Goal: Transaction & Acquisition: Purchase product/service

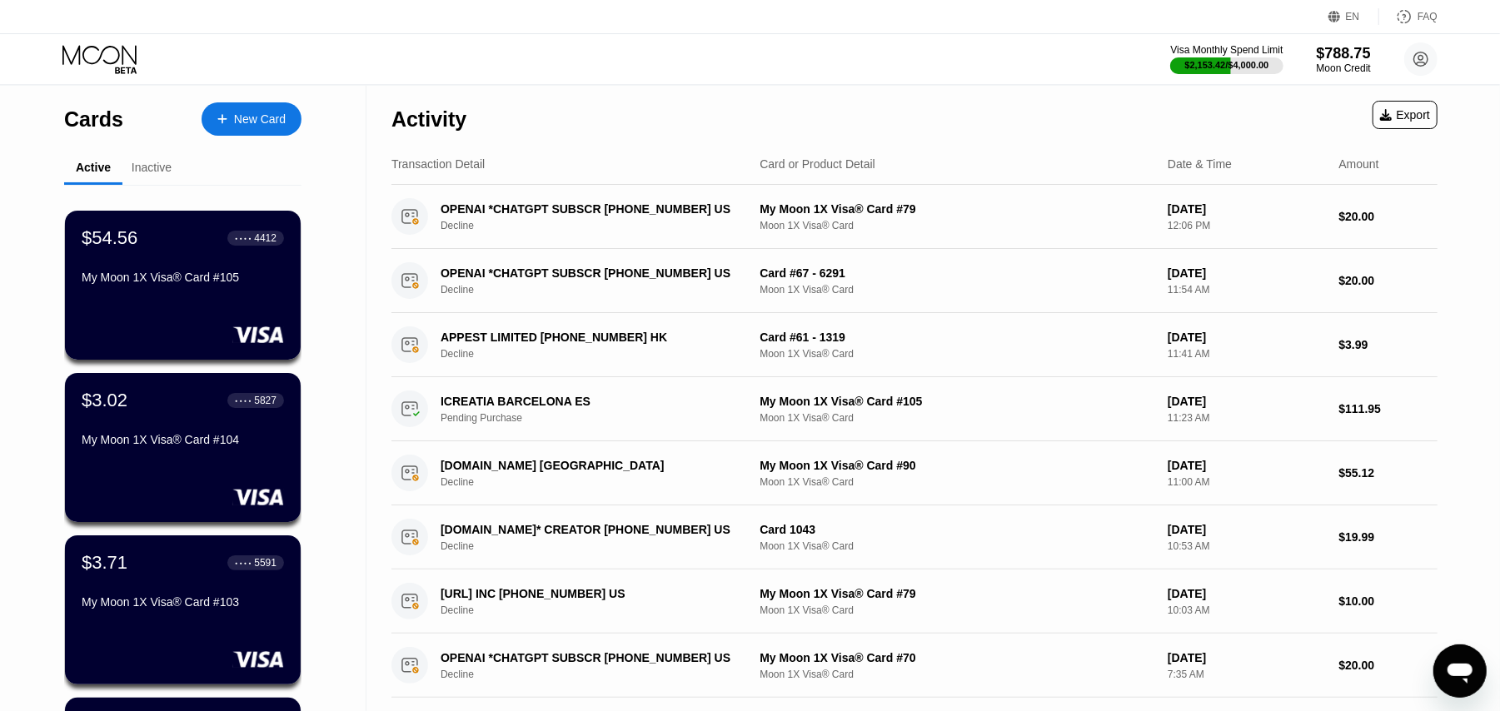
click at [238, 117] on div "New Card" at bounding box center [260, 119] width 52 height 14
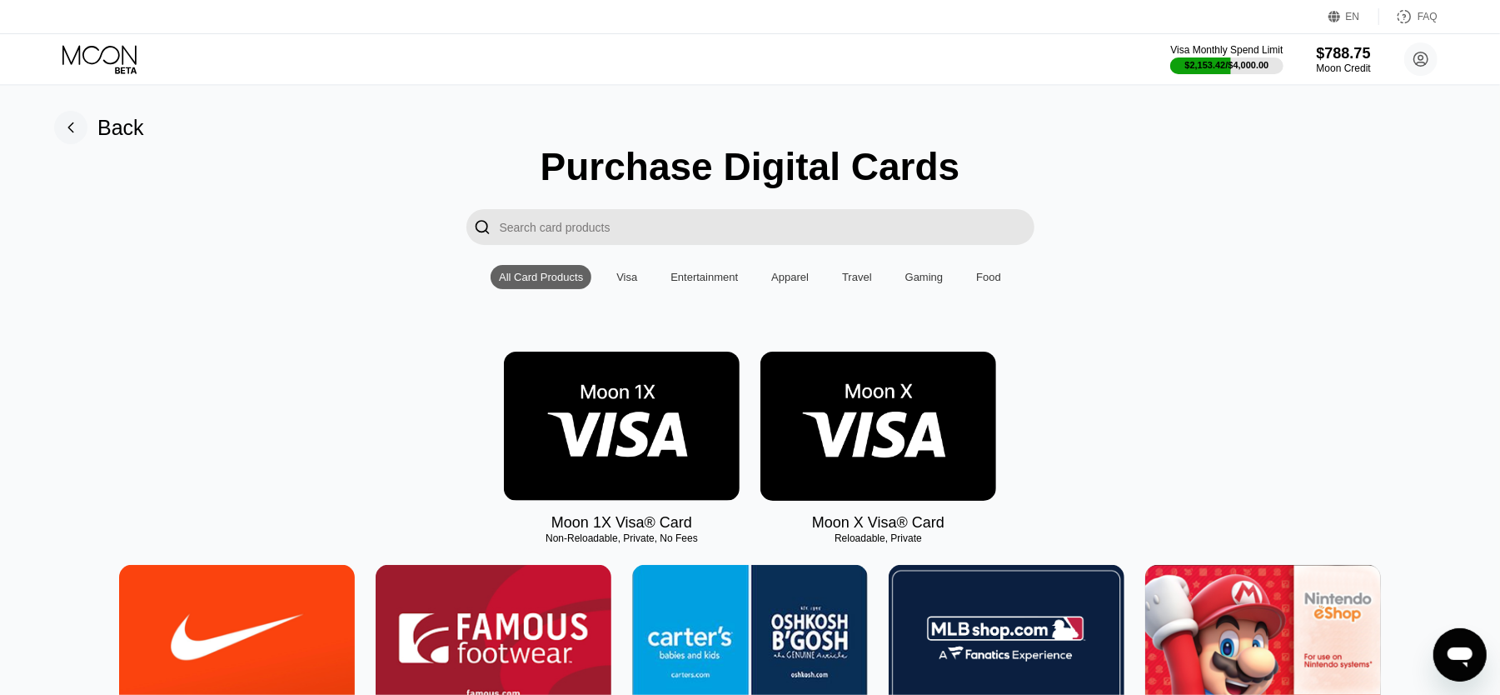
click at [627, 420] on img at bounding box center [622, 425] width 236 height 149
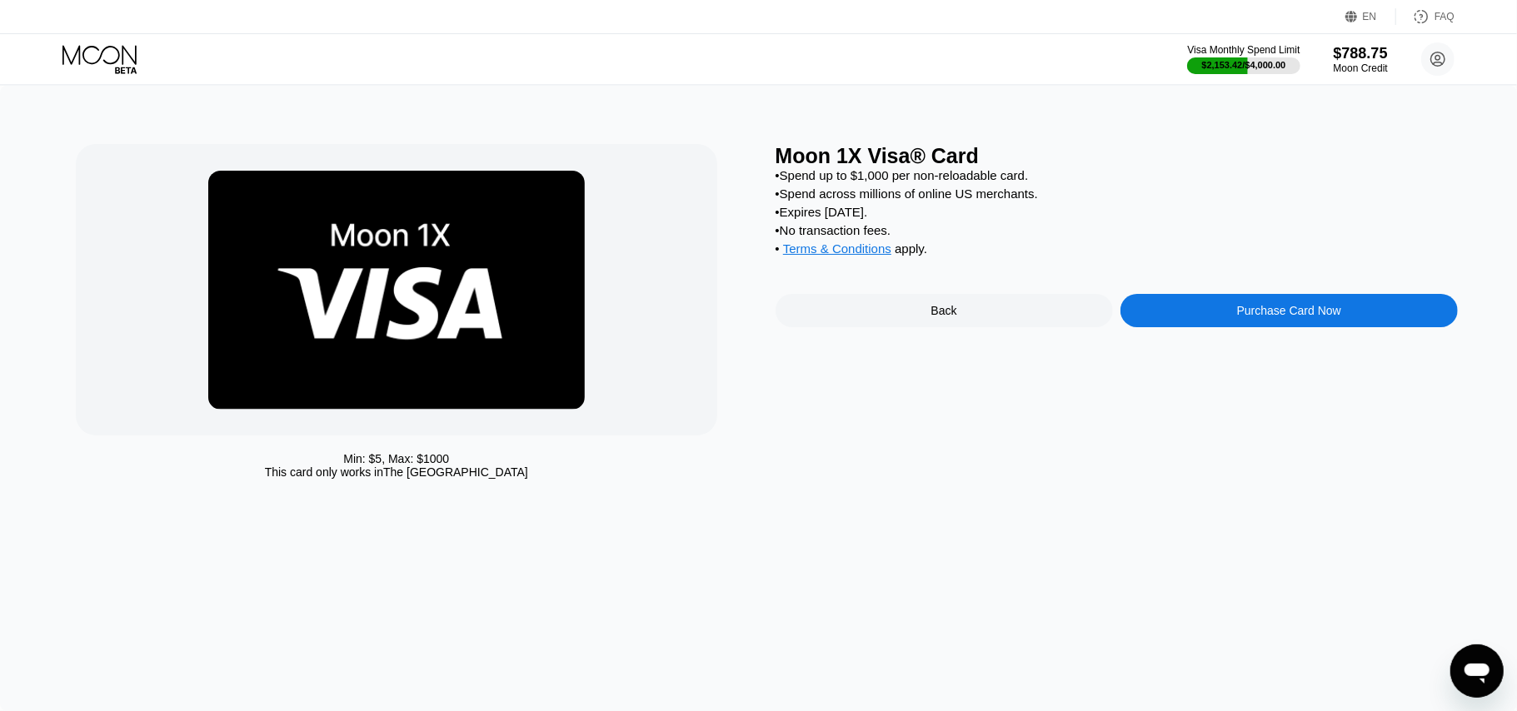
click at [1327, 317] on div "Purchase Card Now" at bounding box center [1289, 310] width 104 height 13
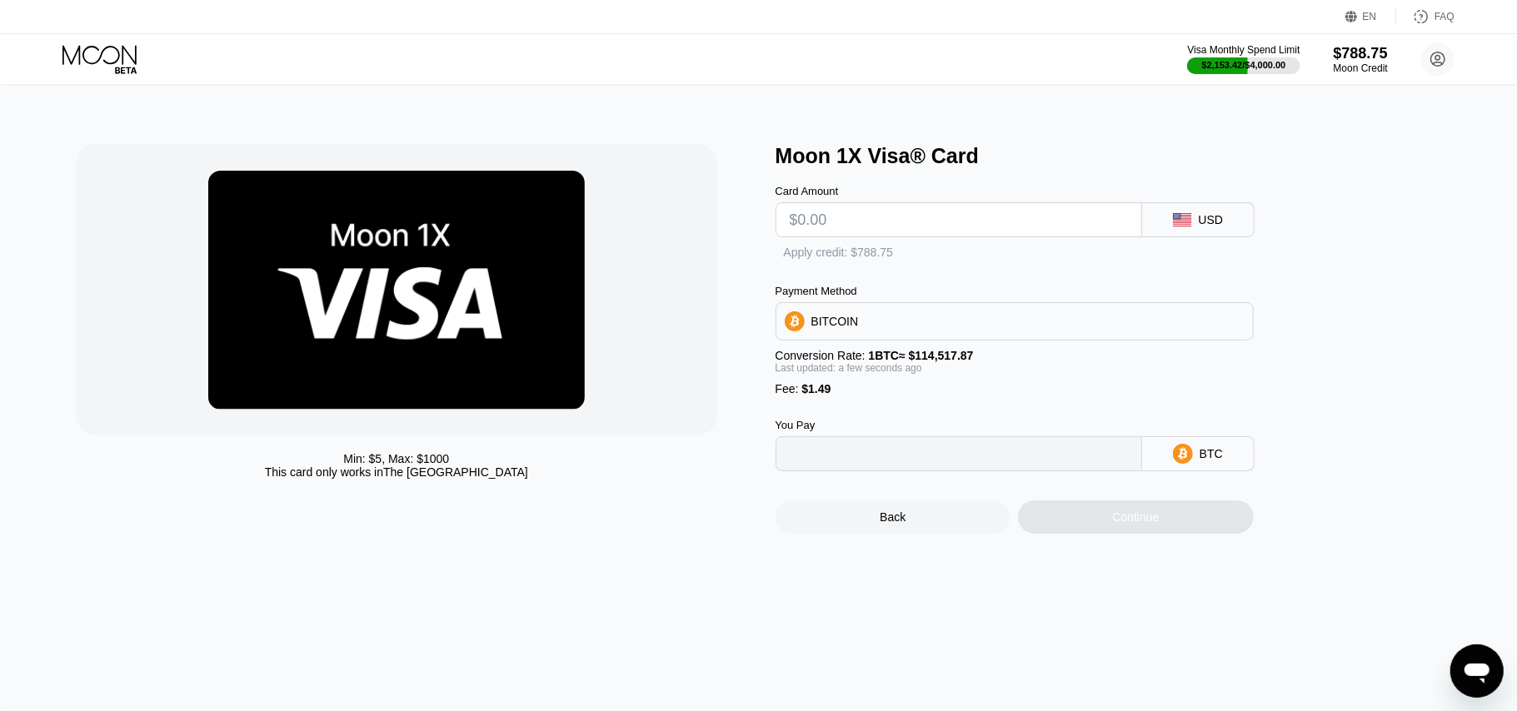
type input "0"
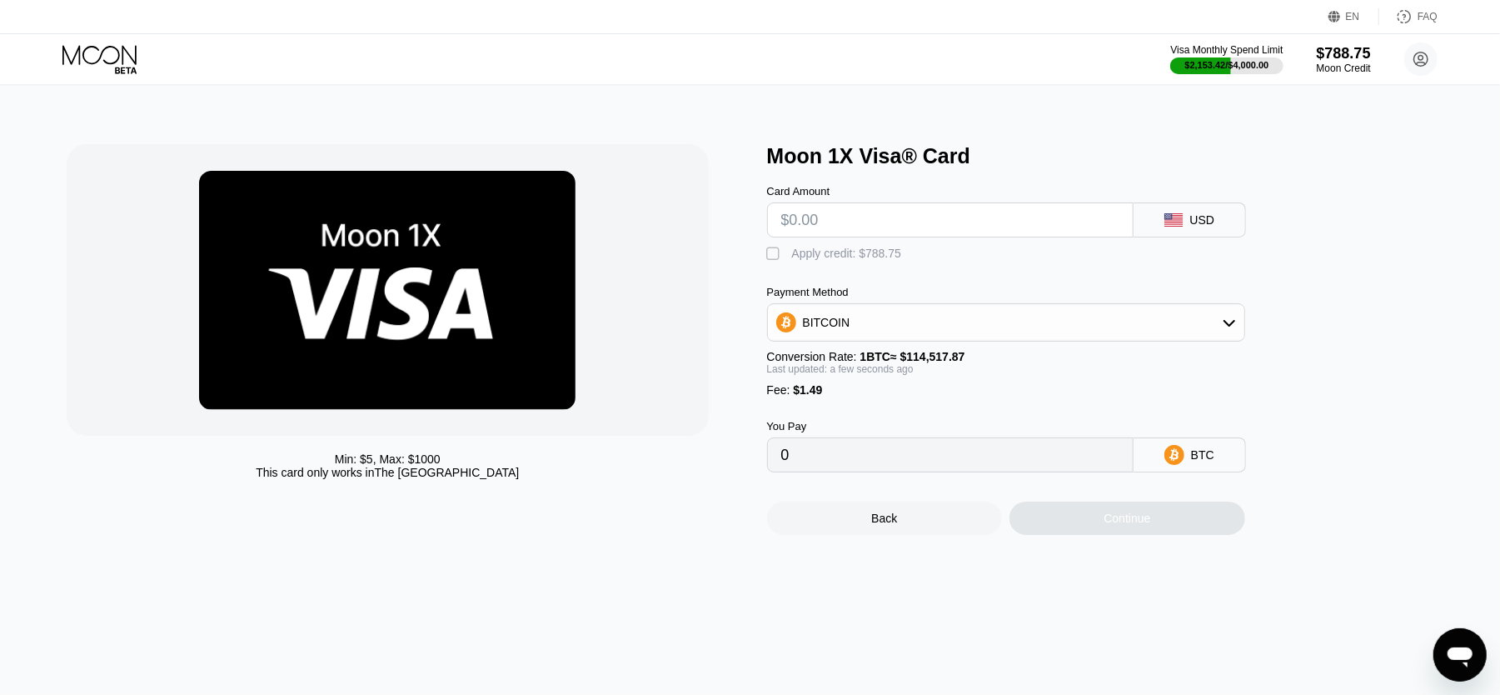
click at [884, 218] on input "text" at bounding box center [950, 219] width 338 height 33
type input "$250"
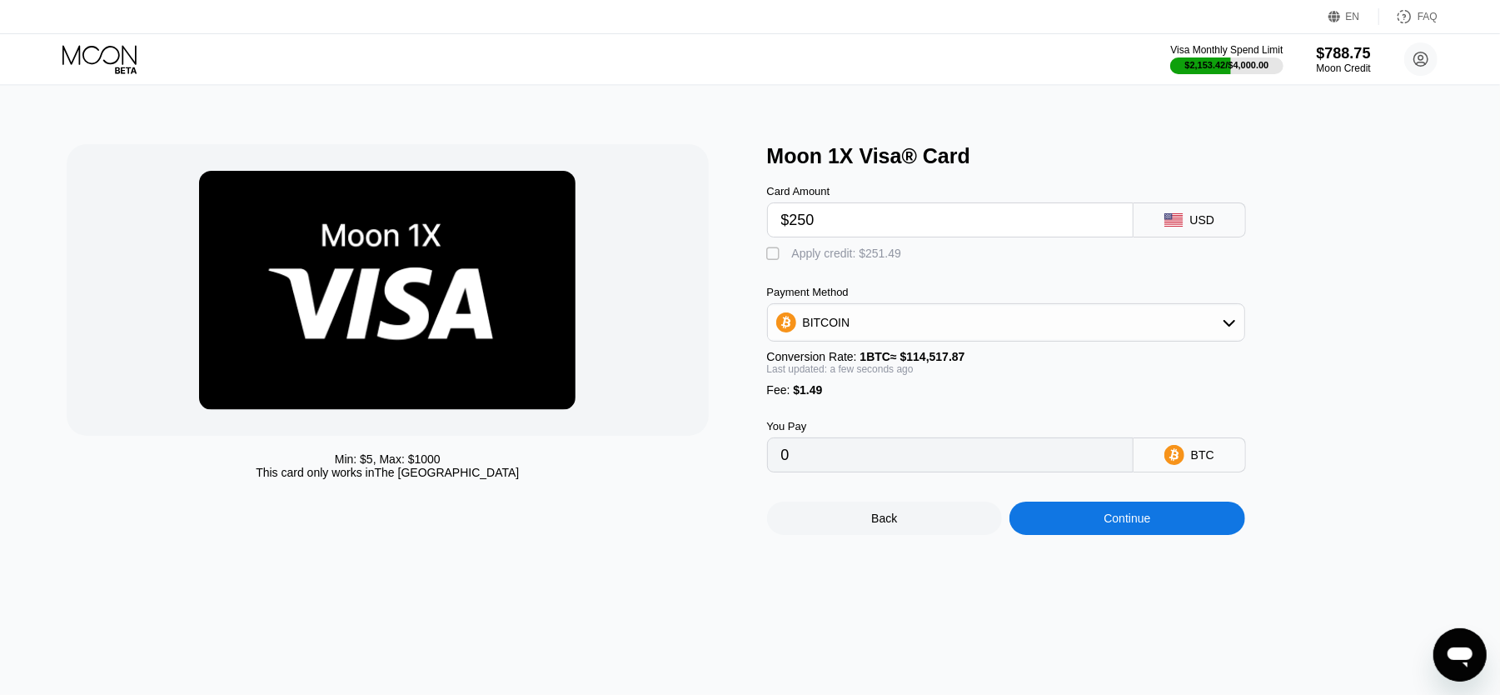
type input "0.00219608"
type input "$250"
click at [771, 261] on div "" at bounding box center [775, 254] width 17 height 17
type input "0"
click at [1118, 525] on div "Continue" at bounding box center [1126, 517] width 47 height 13
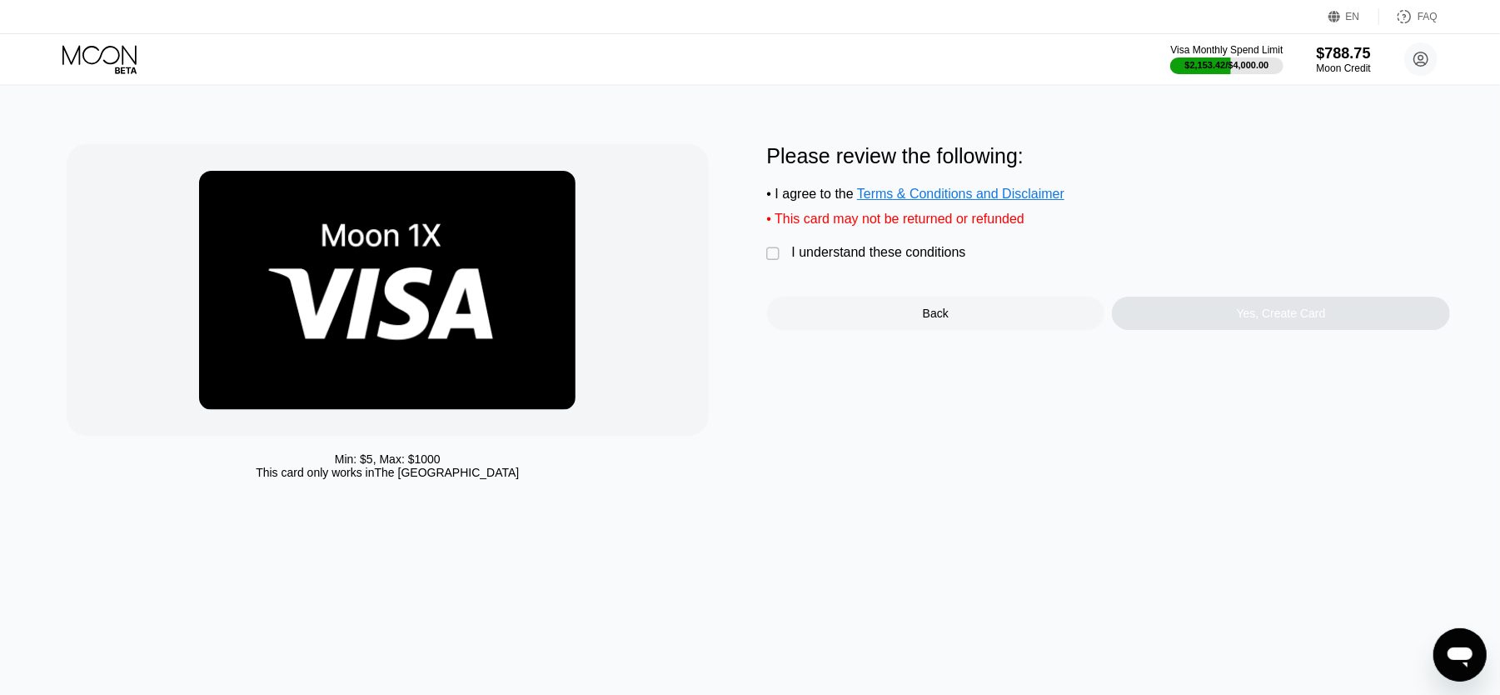
click at [770, 262] on div "" at bounding box center [775, 254] width 17 height 17
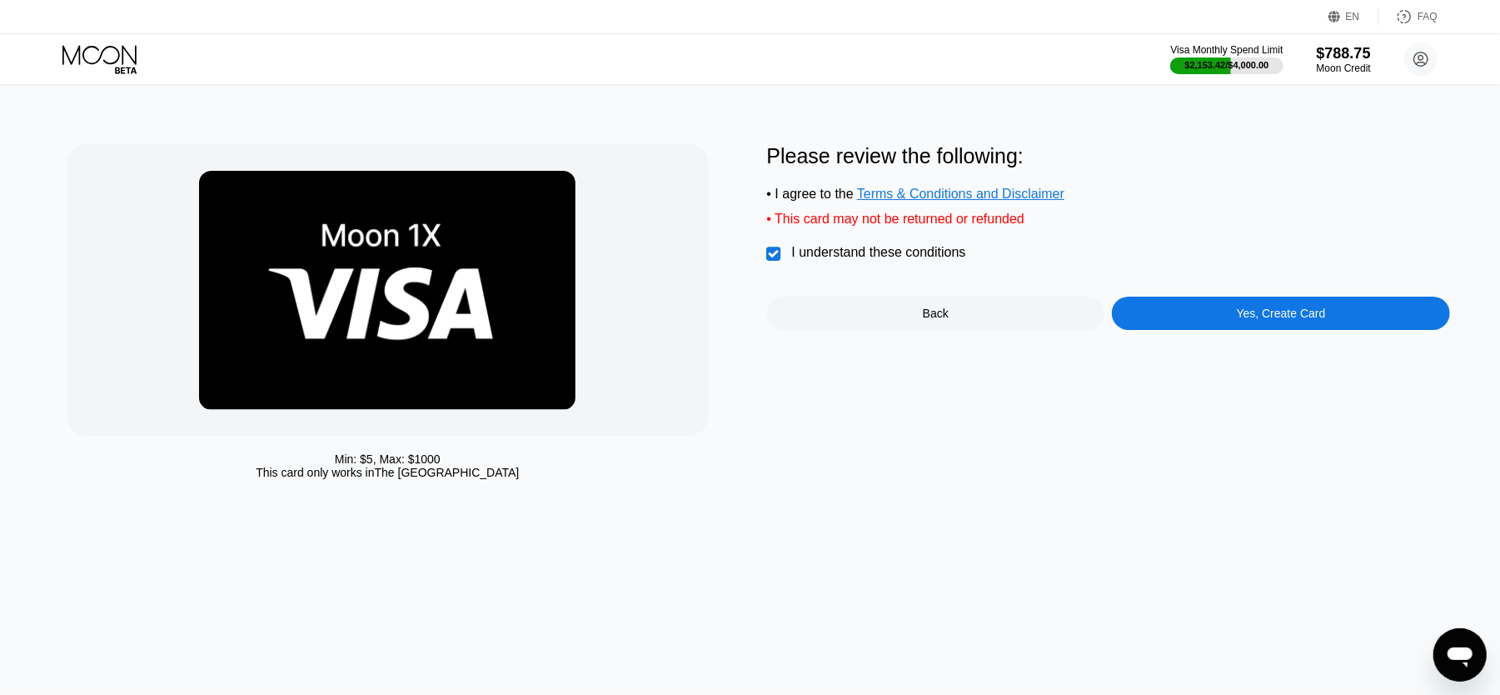
click at [1248, 320] on div "Yes, Create Card" at bounding box center [1281, 312] width 89 height 13
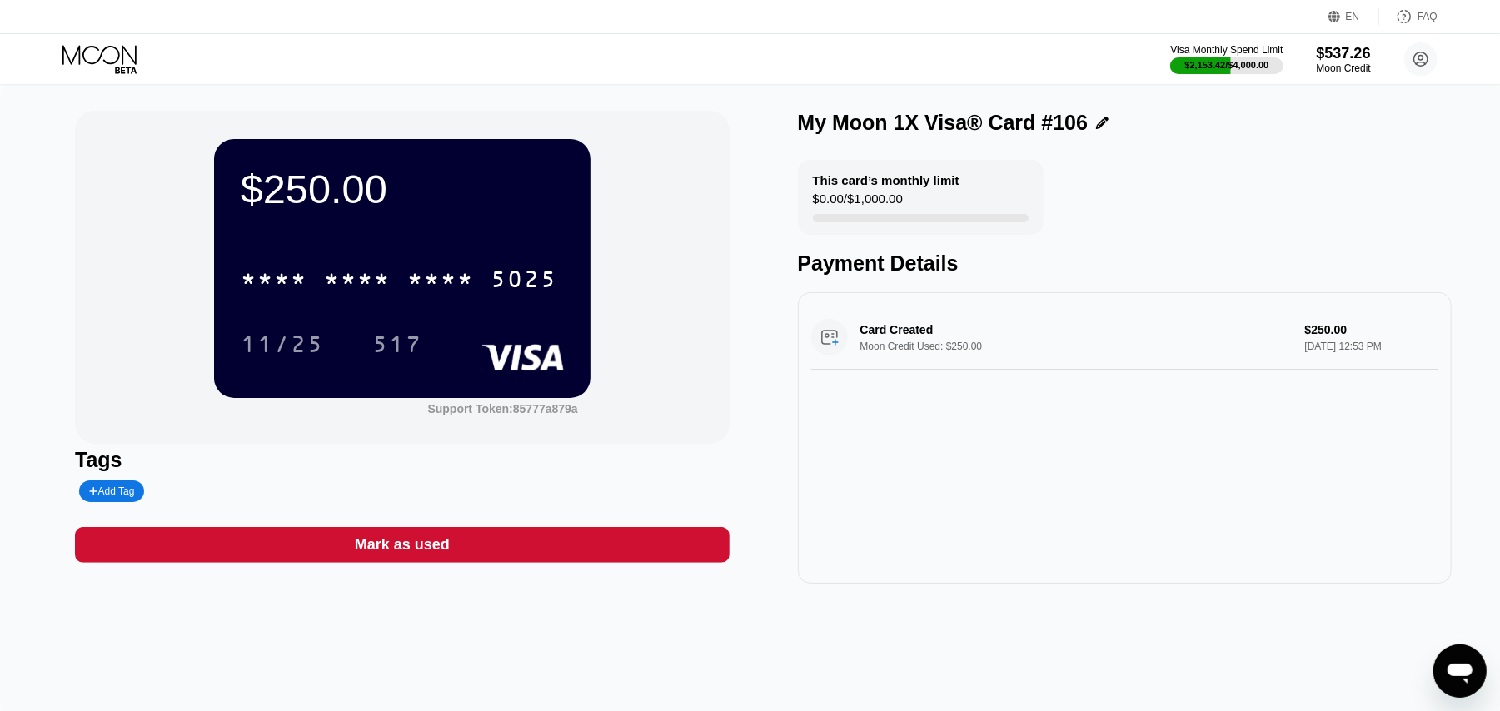
click at [27, 628] on div "$250.00 * * * * * * * * * * * * 5025 11/25 517 Support Token: 85777a879a Tags A…" at bounding box center [750, 398] width 1500 height 625
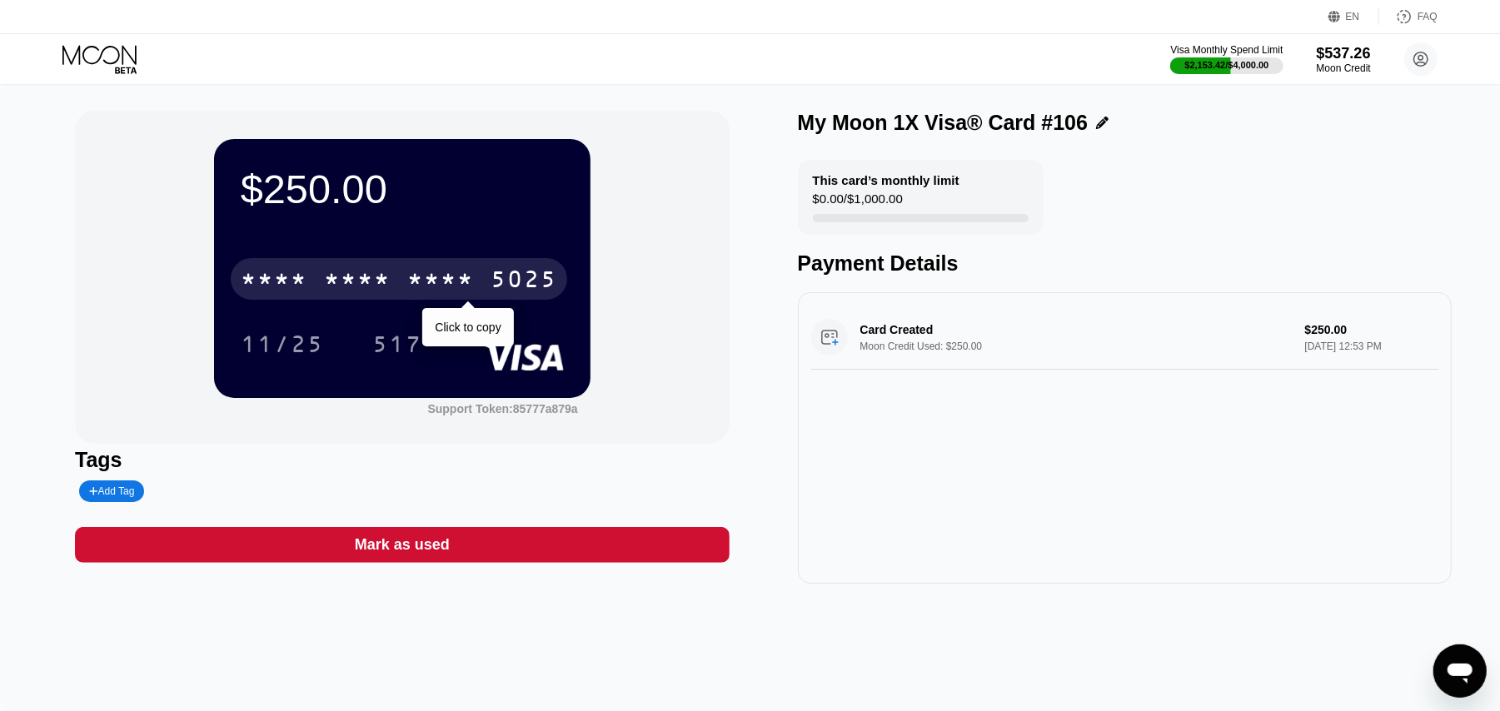
click at [501, 273] on div "5025" at bounding box center [524, 281] width 67 height 27
click at [546, 275] on div "5025" at bounding box center [524, 281] width 67 height 27
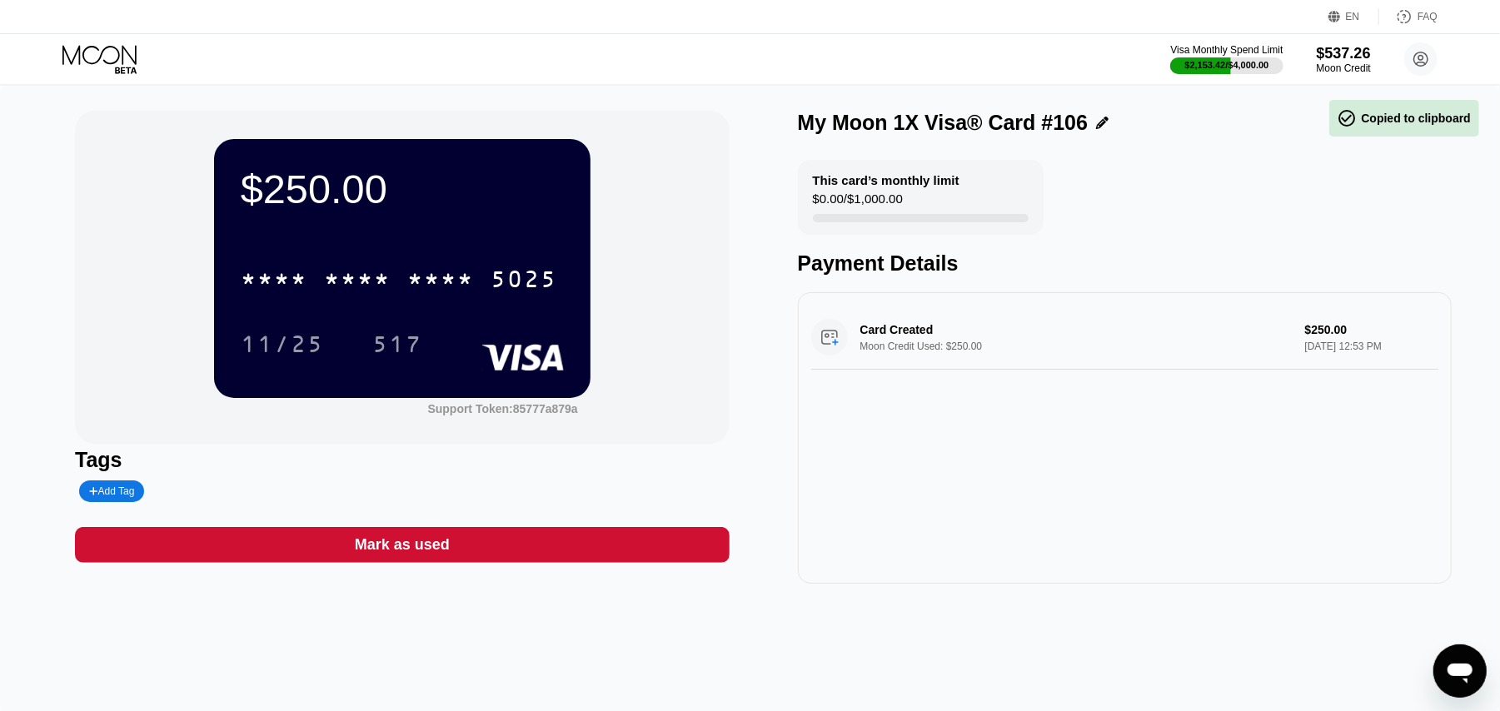
click at [87, 634] on div "$250.00 * * * * * * * * * * * * 5025 11/25 517 Support Token: 85777a879a Tags A…" at bounding box center [750, 398] width 1500 height 625
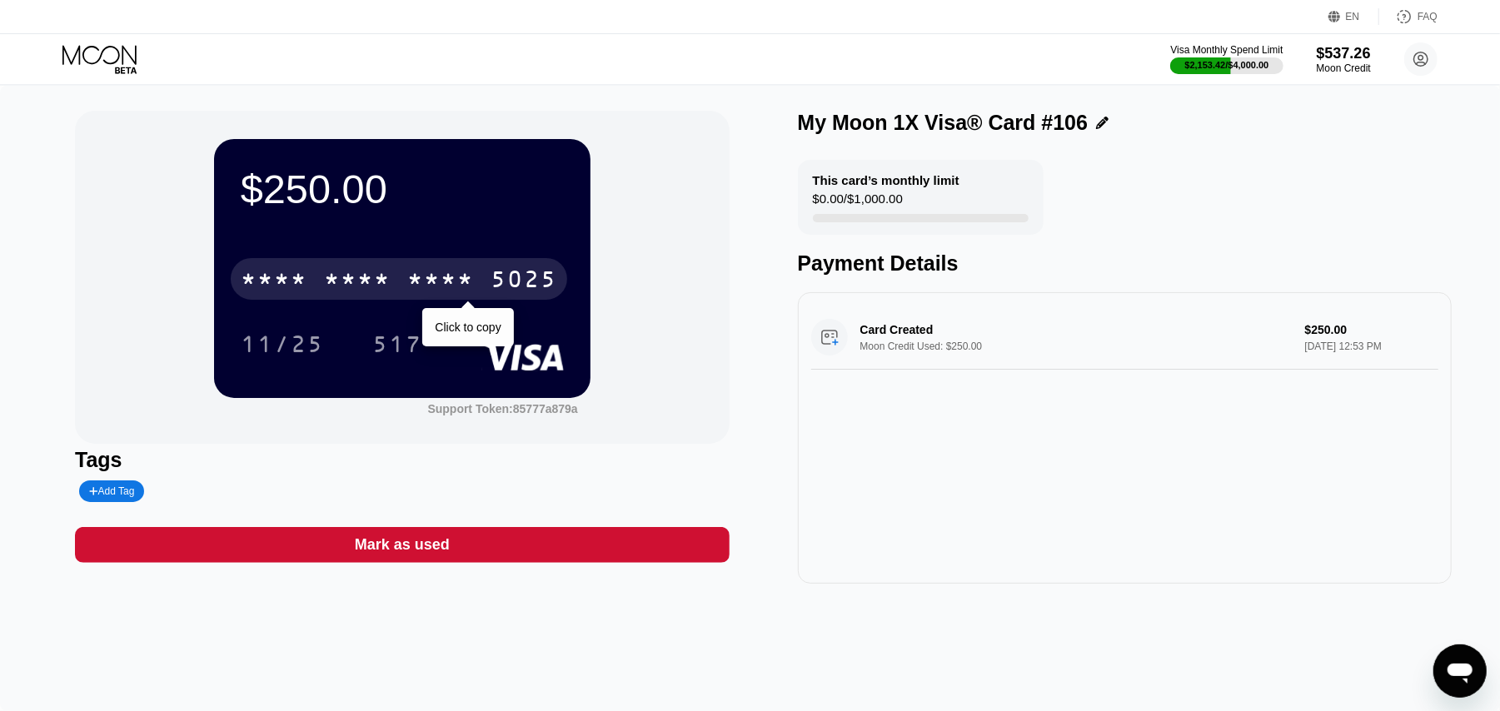
click at [541, 283] on div "5025" at bounding box center [524, 281] width 67 height 27
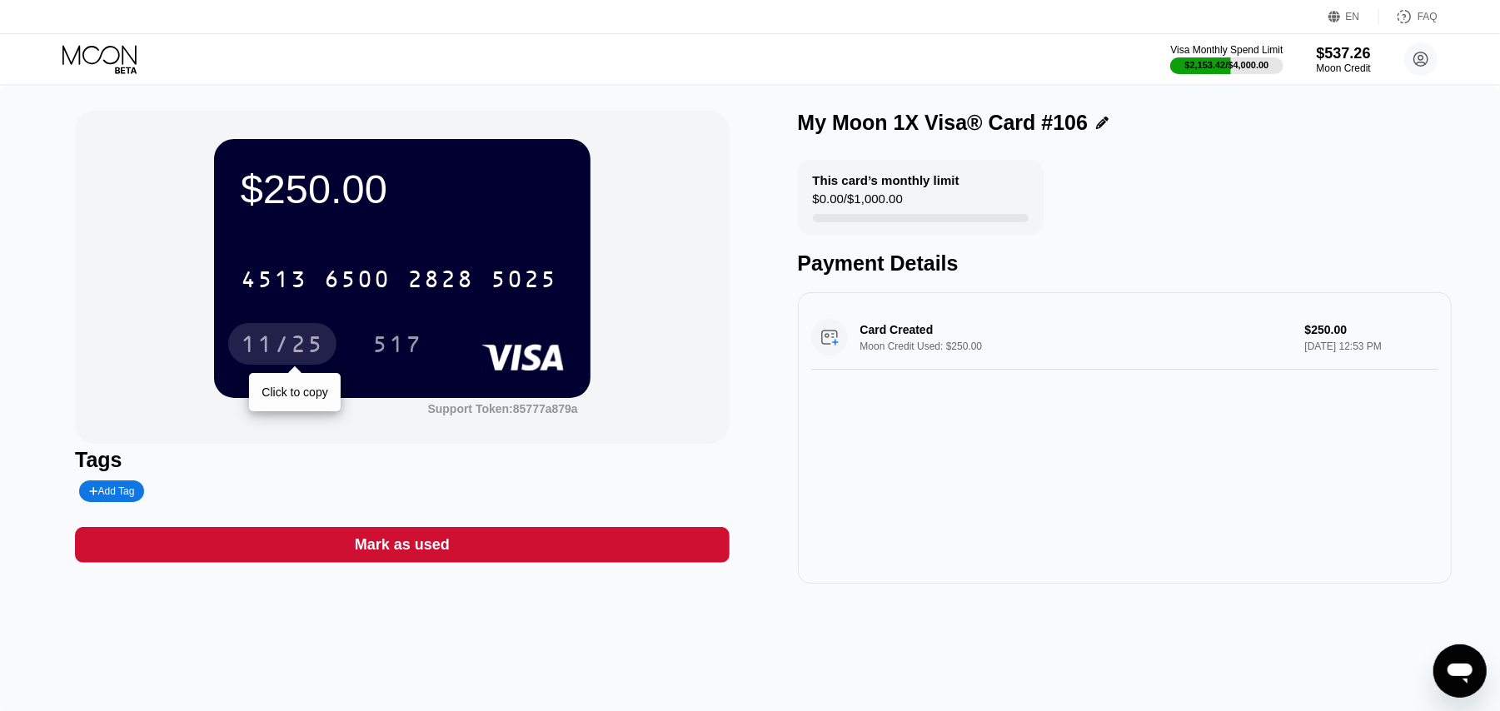
click at [277, 334] on div "11/25" at bounding box center [282, 344] width 108 height 42
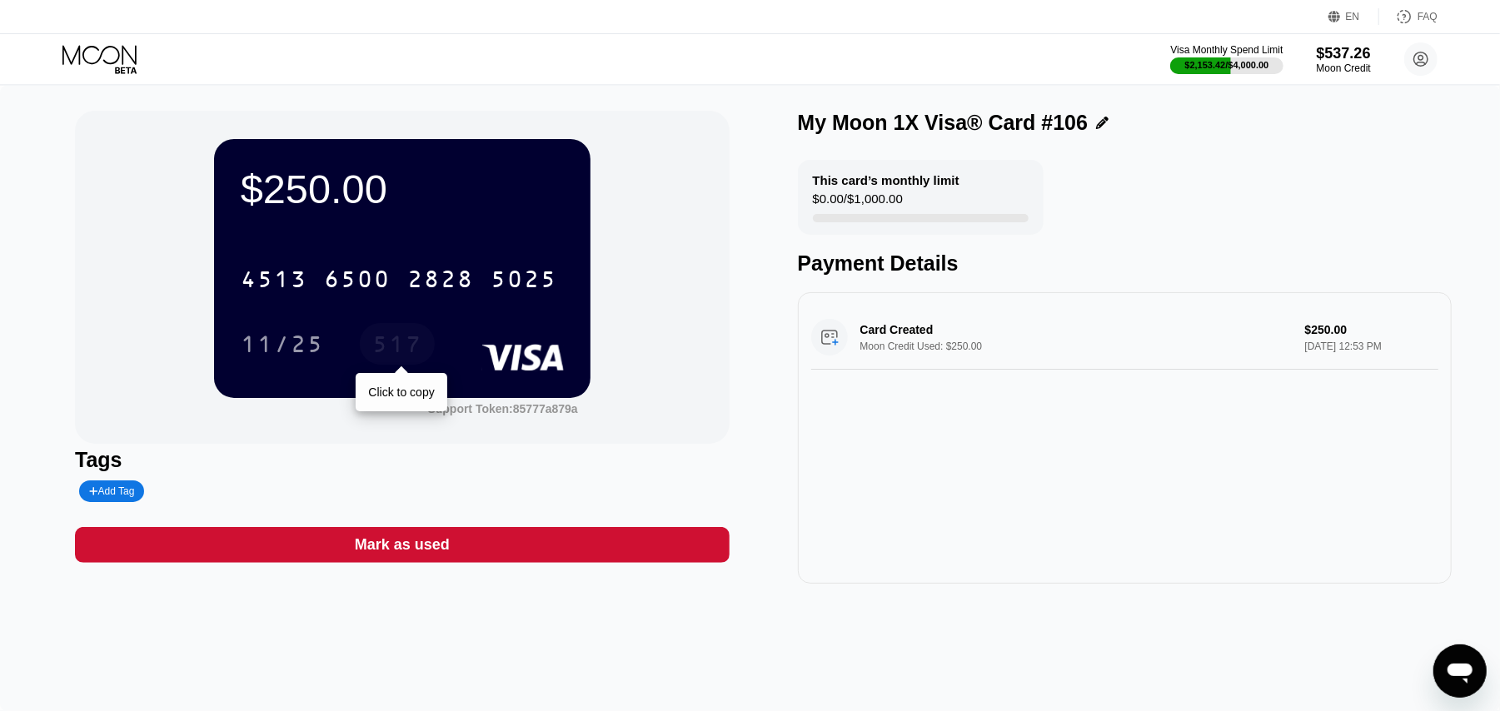
click at [413, 345] on div "517" at bounding box center [397, 346] width 50 height 27
